Goal: Navigation & Orientation: Find specific page/section

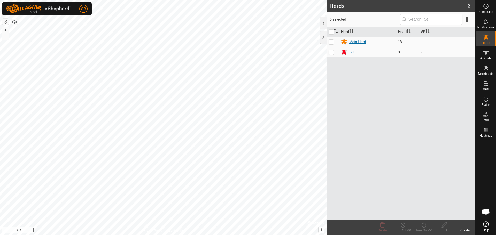
click at [354, 42] on div "Main Herd" at bounding box center [357, 41] width 17 height 5
click at [353, 42] on div "Main Herd" at bounding box center [357, 41] width 17 height 5
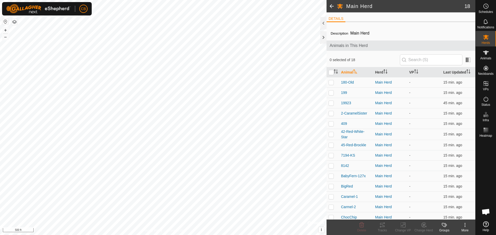
click at [331, 6] on span at bounding box center [331, 6] width 10 height 12
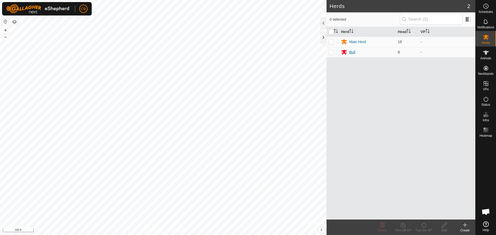
click at [353, 52] on div "Bull" at bounding box center [352, 52] width 6 height 5
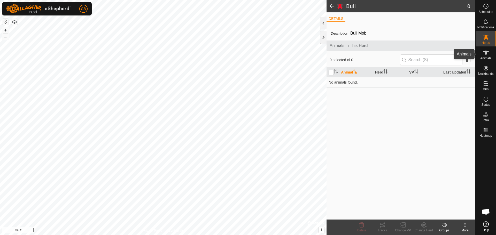
click at [484, 55] on icon at bounding box center [486, 53] width 6 height 6
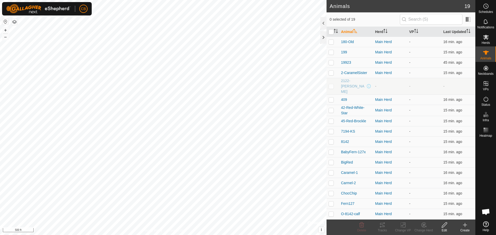
click at [332, 84] on p-checkbox at bounding box center [331, 86] width 5 height 4
click at [331, 84] on p-checkbox at bounding box center [331, 86] width 5 height 4
checkbox input "false"
checkbox input "true"
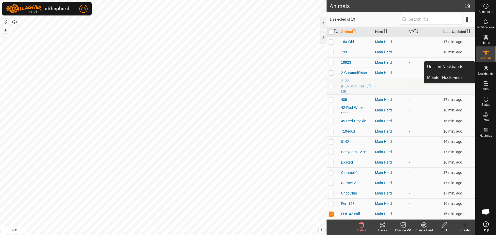
click at [484, 71] on icon at bounding box center [486, 68] width 6 height 6
click at [450, 76] on link "Monitor Neckbands" at bounding box center [449, 78] width 51 height 10
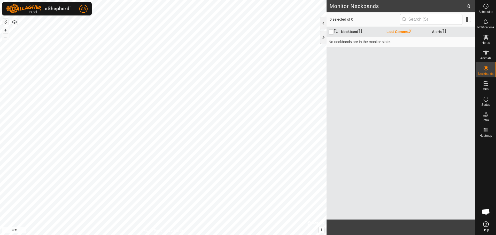
click at [402, 31] on th "Last Comms" at bounding box center [406, 32] width 45 height 10
click at [401, 31] on th "Last Comms" at bounding box center [406, 32] width 45 height 10
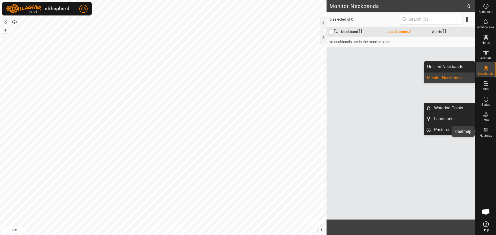
click at [486, 131] on icon at bounding box center [486, 130] width 6 height 6
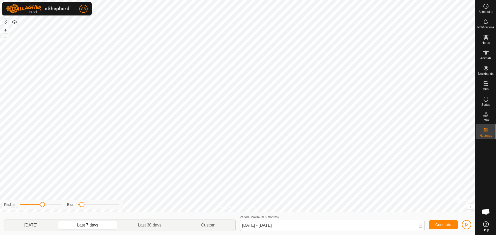
click at [40, 226] on p-togglebutton "[DATE]" at bounding box center [30, 225] width 53 height 11
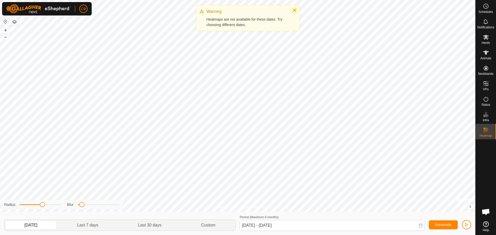
click at [294, 10] on icon "Close" at bounding box center [294, 10] width 3 height 3
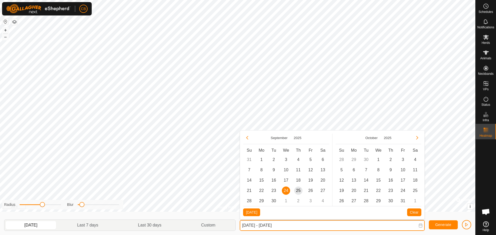
click at [271, 226] on input "[DATE] - [DATE]" at bounding box center [332, 225] width 185 height 11
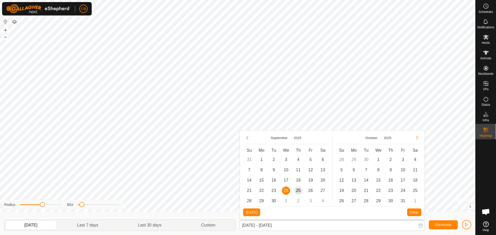
click at [286, 190] on span "24" at bounding box center [286, 191] width 8 height 8
click at [299, 190] on span "25" at bounding box center [298, 191] width 8 height 8
type input "[DATE] - [DATE]"
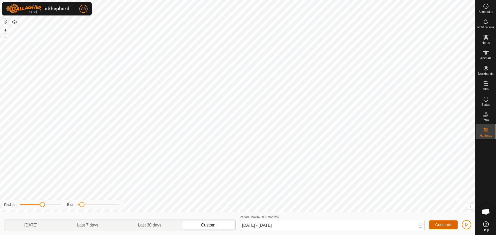
click at [444, 224] on span "Generate" at bounding box center [443, 225] width 16 height 4
click at [439, 223] on span "Generate" at bounding box center [443, 225] width 16 height 4
click at [465, 224] on span "button" at bounding box center [466, 225] width 4 height 4
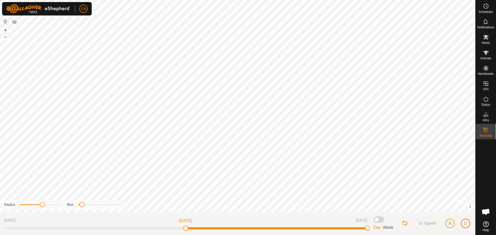
click at [466, 223] on span "button" at bounding box center [465, 224] width 4 height 4
click at [449, 222] on span "button" at bounding box center [450, 224] width 4 height 4
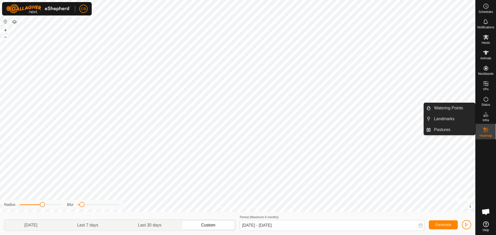
click at [484, 119] on span "Infra" at bounding box center [485, 120] width 6 height 3
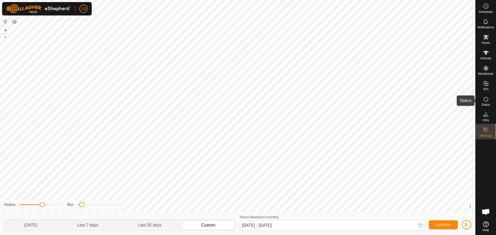
click at [485, 98] on icon at bounding box center [486, 99] width 6 height 6
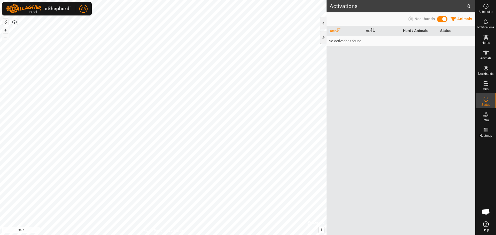
click at [418, 18] on span "Neckbands" at bounding box center [425, 19] width 20 height 4
click at [370, 29] on th "VP" at bounding box center [382, 31] width 37 height 10
click at [370, 31] on th "VP" at bounding box center [382, 31] width 37 height 10
click at [485, 24] on icon at bounding box center [486, 21] width 4 height 5
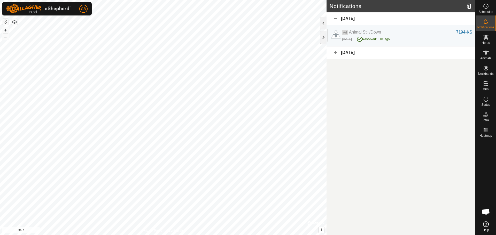
click at [337, 52] on div "[DATE]" at bounding box center [400, 52] width 149 height 13
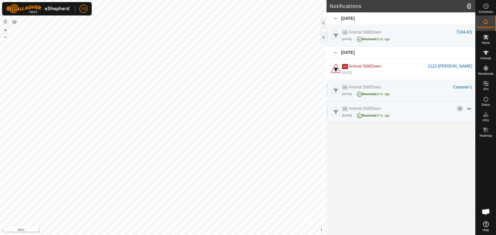
click at [337, 52] on div "[DATE]" at bounding box center [400, 52] width 149 height 13
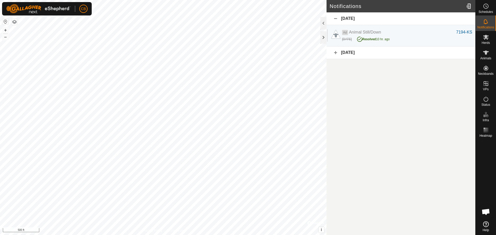
click at [336, 18] on div "[DATE]" at bounding box center [400, 18] width 149 height 13
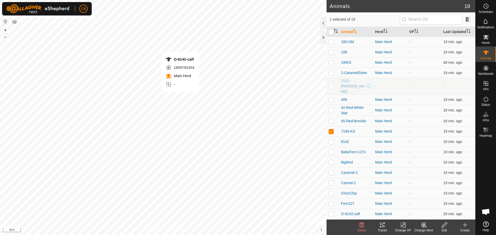
checkbox input "false"
checkbox input "true"
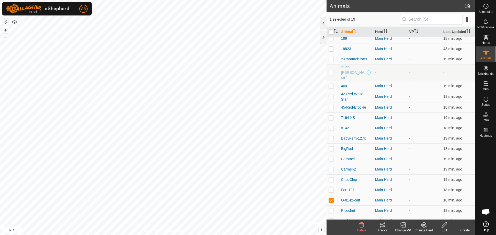
scroll to position [14, 0]
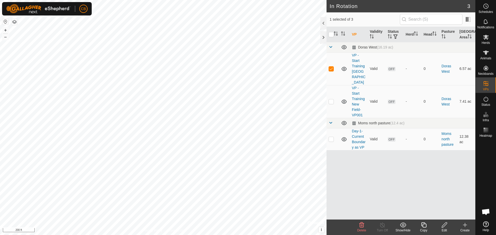
checkbox input "false"
checkbox input "true"
checkbox input "false"
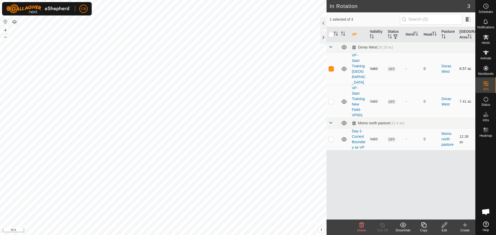
click at [345, 66] on icon at bounding box center [344, 69] width 6 height 6
checkbox input "false"
click at [343, 100] on icon at bounding box center [343, 102] width 5 height 4
checkbox input "false"
checkbox input "true"
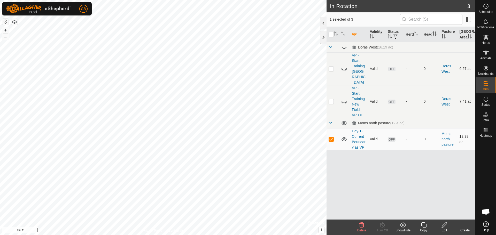
click at [344, 136] on icon at bounding box center [344, 139] width 6 height 6
click at [344, 99] on icon at bounding box center [344, 102] width 6 height 6
click at [343, 67] on icon at bounding box center [344, 69] width 6 height 6
click at [343, 100] on icon at bounding box center [343, 102] width 5 height 4
click at [345, 66] on icon at bounding box center [344, 69] width 6 height 6
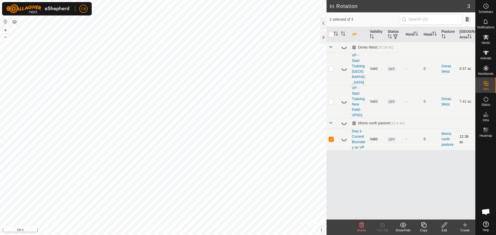
click at [345, 66] on icon at bounding box center [344, 69] width 6 height 6
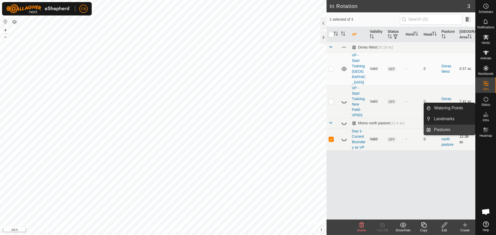
click at [444, 128] on link "Pastures" at bounding box center [453, 130] width 44 height 10
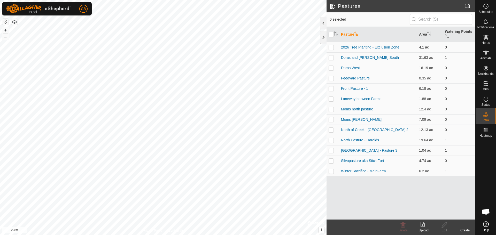
click at [354, 47] on link "2026 Tree Planting - Exclusion Zone" at bounding box center [370, 47] width 58 height 4
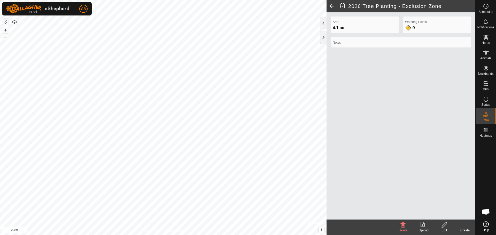
click at [332, 5] on span at bounding box center [331, 6] width 10 height 12
